Goal: Task Accomplishment & Management: Complete application form

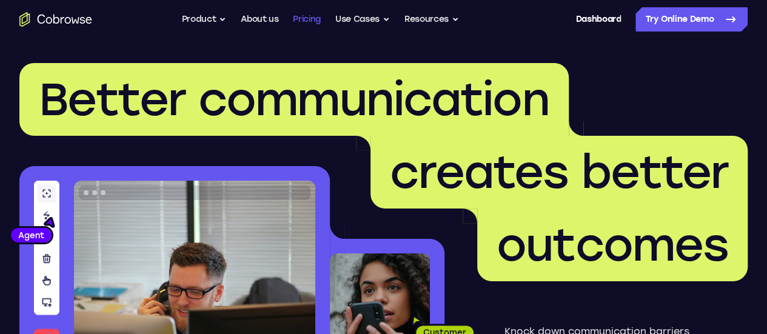
click at [309, 20] on link "Pricing" at bounding box center [307, 19] width 28 height 24
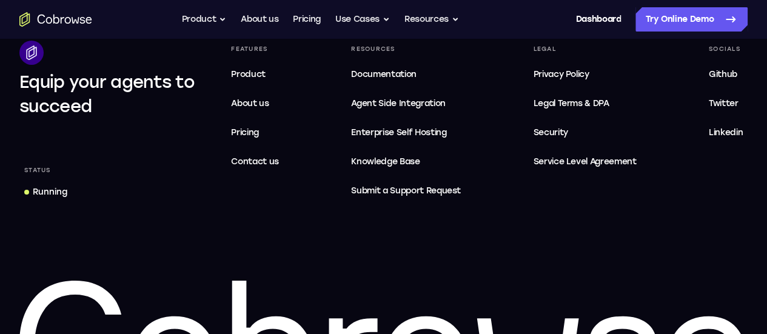
scroll to position [2156, 0]
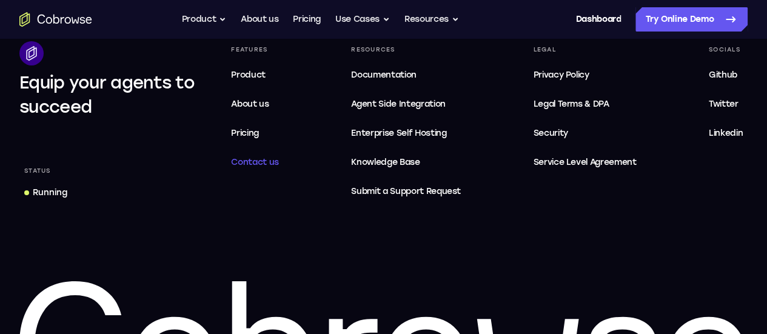
click at [267, 167] on span "Contact us" at bounding box center [255, 162] width 48 height 10
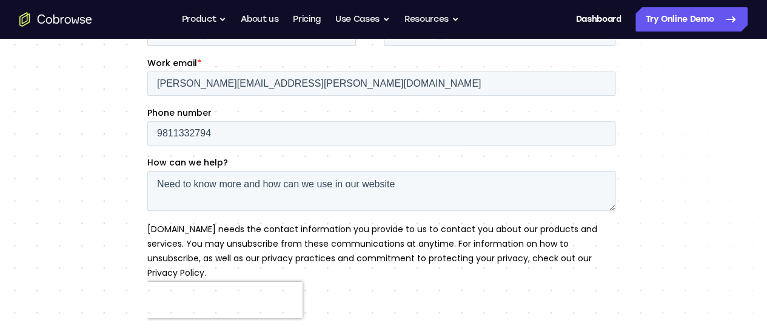
scroll to position [335, 0]
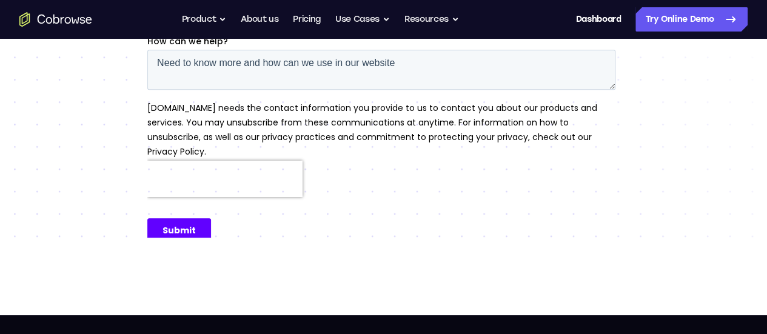
click at [184, 219] on input "Submit" at bounding box center [179, 230] width 64 height 24
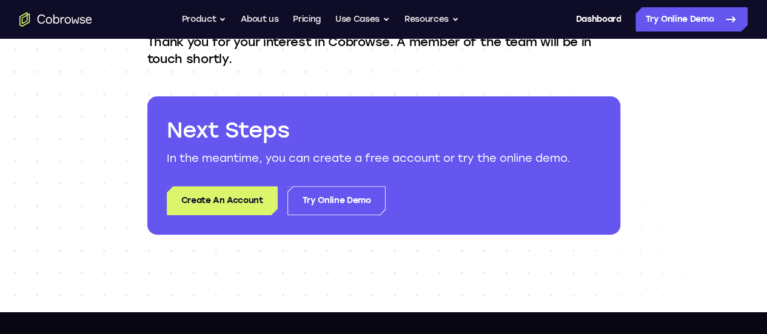
scroll to position [142, 0]
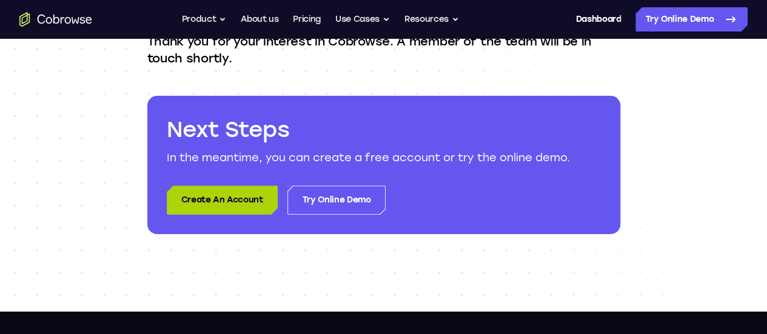
click at [224, 201] on link "Create An Account" at bounding box center [222, 199] width 111 height 29
